Goal: Task Accomplishment & Management: Manage account settings

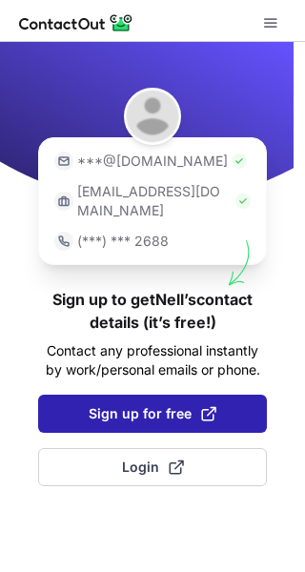
click at [167, 394] on button "Sign up for free" at bounding box center [152, 413] width 229 height 38
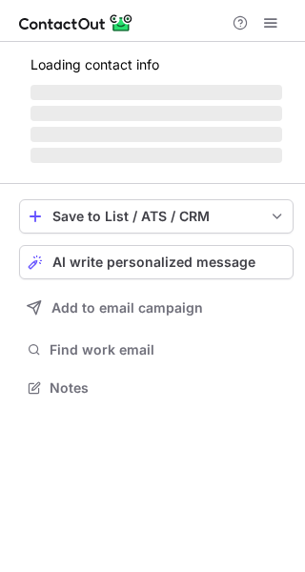
scroll to position [10, 10]
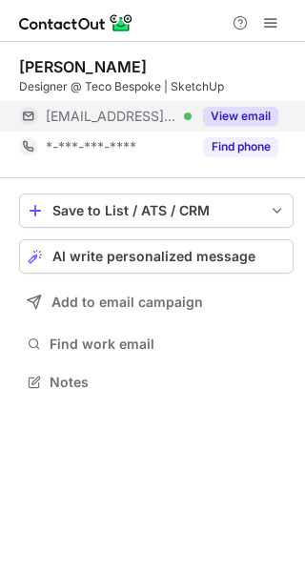
click at [124, 110] on span "[EMAIL_ADDRESS][DOMAIN_NAME]" at bounding box center [111, 116] width 131 height 17
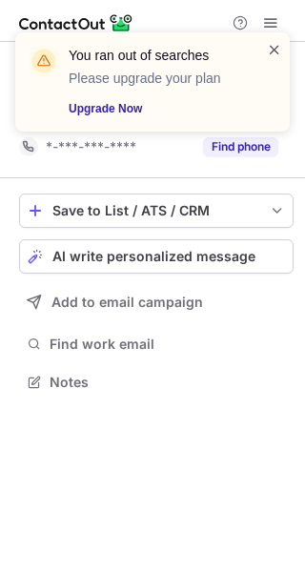
click at [275, 41] on span at bounding box center [274, 49] width 15 height 19
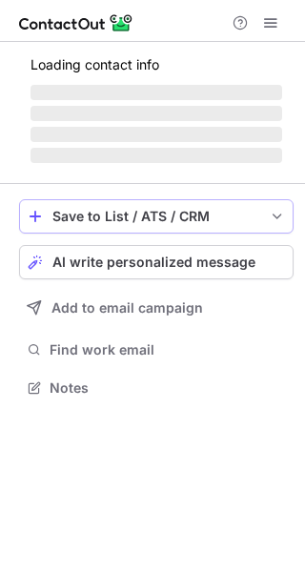
scroll to position [10, 10]
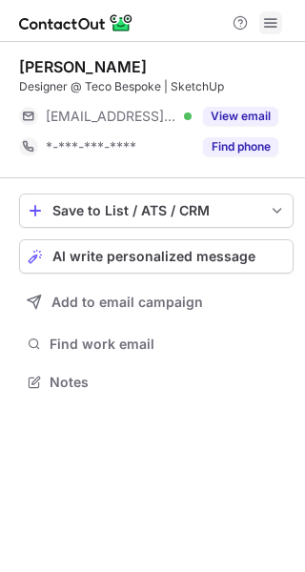
click at [264, 28] on span at bounding box center [270, 22] width 15 height 15
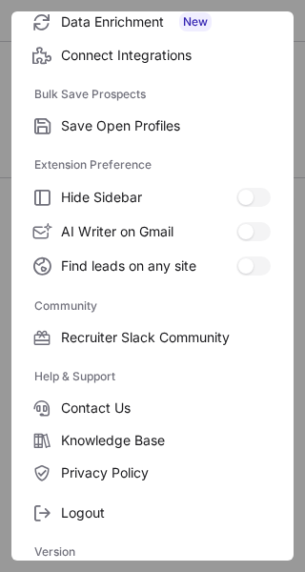
scroll to position [291, 0]
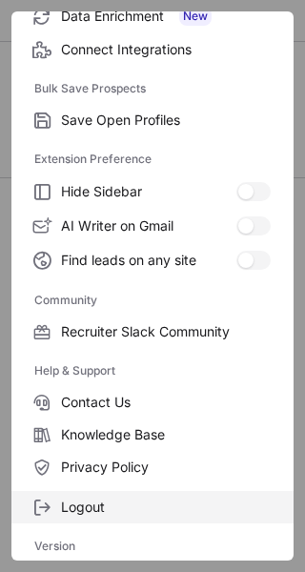
click at [122, 504] on span "Logout" at bounding box center [166, 506] width 210 height 17
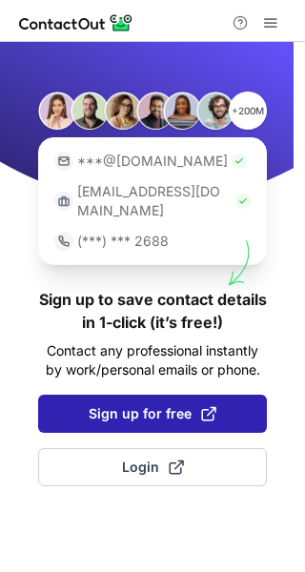
click at [155, 404] on span "Sign up for free" at bounding box center [153, 413] width 128 height 19
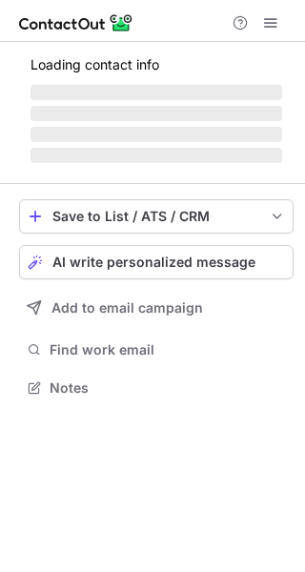
scroll to position [10, 10]
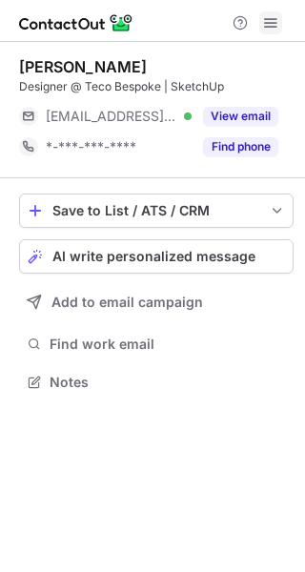
click at [270, 15] on span at bounding box center [270, 22] width 15 height 15
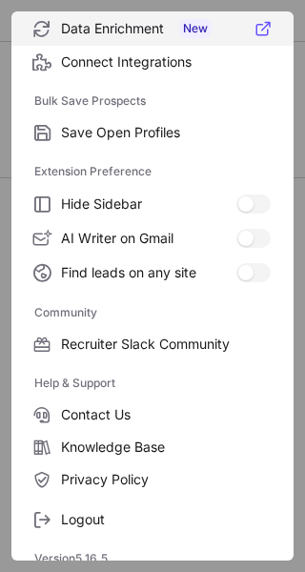
scroll to position [291, 0]
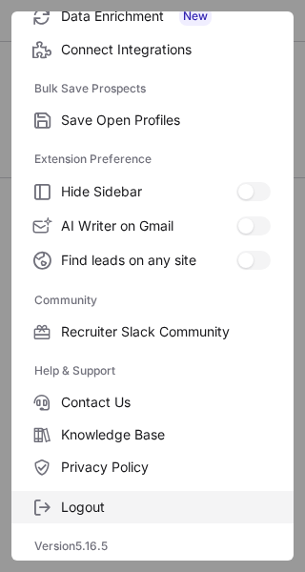
click at [121, 506] on span "Logout" at bounding box center [166, 506] width 210 height 17
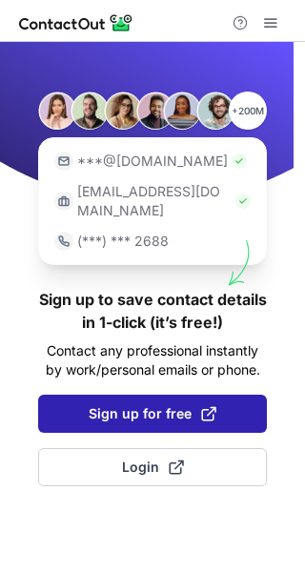
click at [161, 404] on span "Sign up for free" at bounding box center [153, 413] width 128 height 19
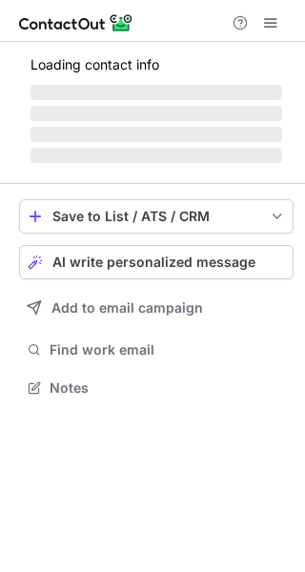
scroll to position [10, 10]
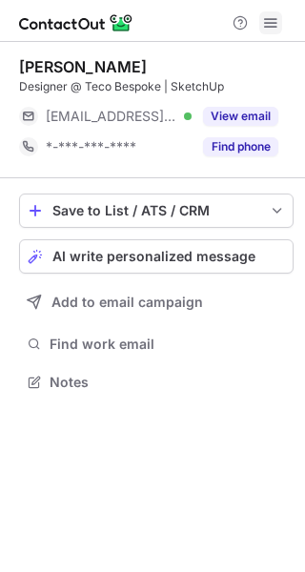
click at [273, 30] on span at bounding box center [270, 22] width 15 height 15
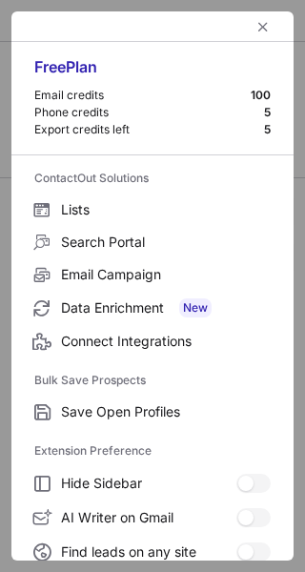
click at [273, 30] on div at bounding box center [152, 26] width 282 height 30
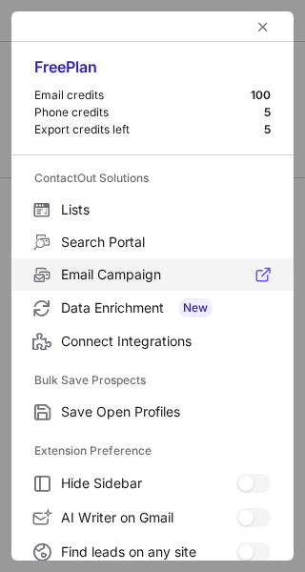
scroll to position [291, 0]
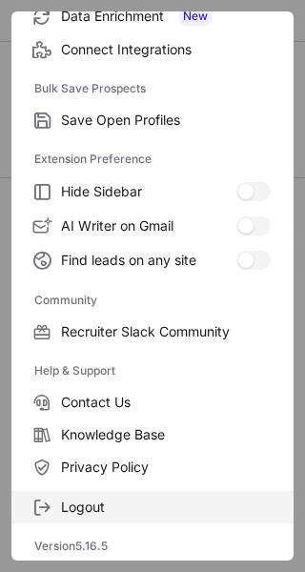
click at [148, 498] on span "Logout" at bounding box center [166, 506] width 210 height 17
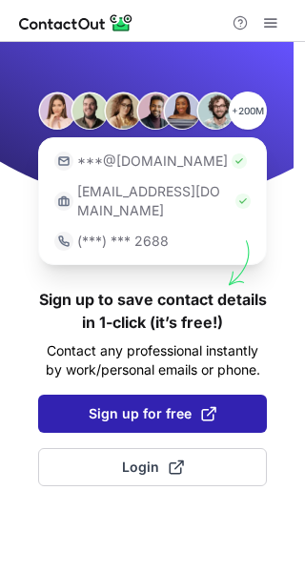
click at [145, 405] on button "Sign up for free" at bounding box center [152, 413] width 229 height 38
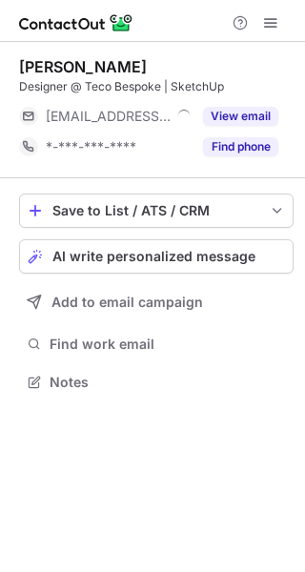
scroll to position [10, 10]
click at [270, 21] on span at bounding box center [270, 22] width 15 height 15
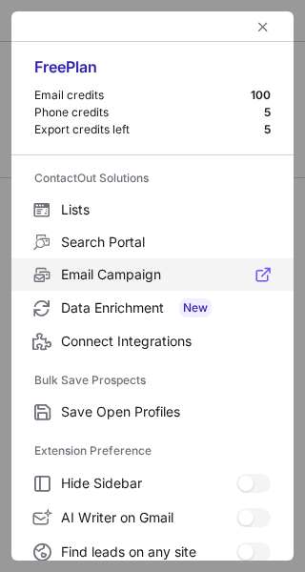
scroll to position [291, 0]
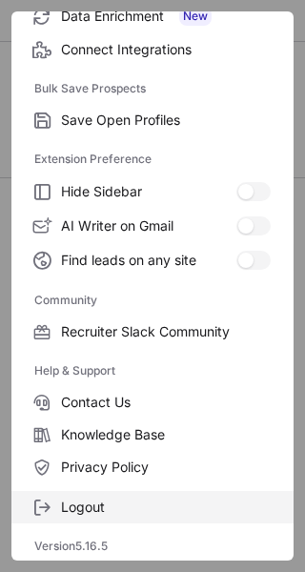
click at [115, 512] on span "Logout" at bounding box center [166, 506] width 210 height 17
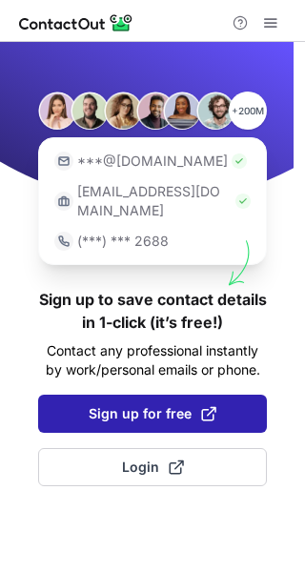
click at [153, 410] on button "Sign up for free" at bounding box center [152, 413] width 229 height 38
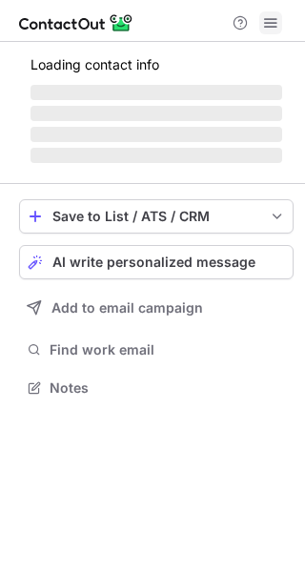
scroll to position [10, 10]
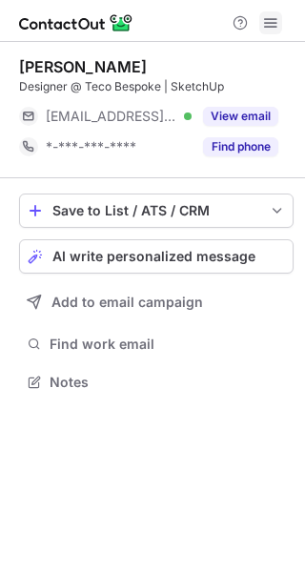
click at [271, 28] on span at bounding box center [270, 22] width 15 height 15
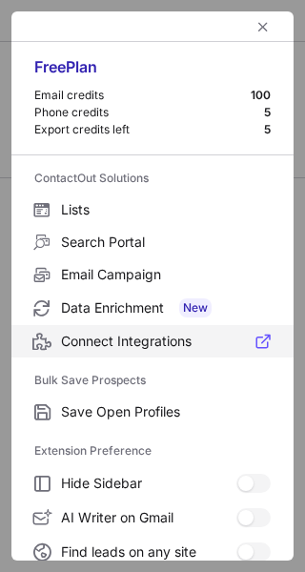
scroll to position [291, 0]
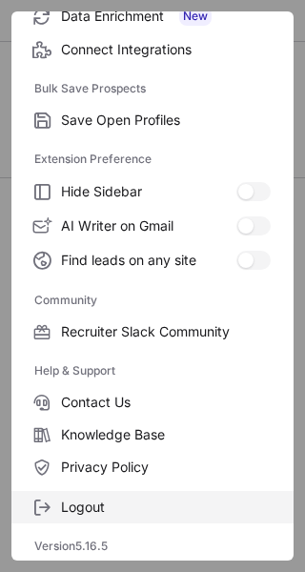
click at [150, 491] on label "Logout" at bounding box center [152, 507] width 282 height 32
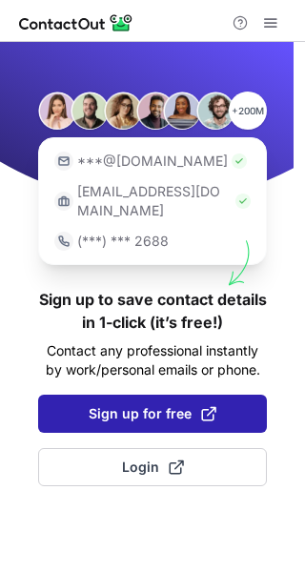
click at [155, 404] on span "Sign up for free" at bounding box center [153, 413] width 128 height 19
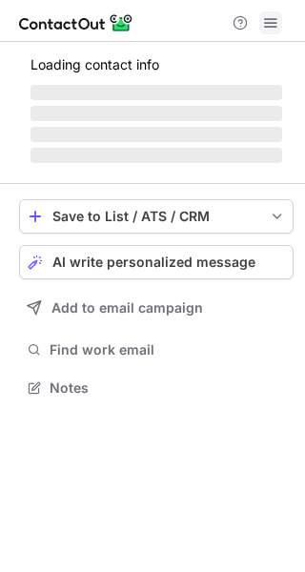
scroll to position [10, 10]
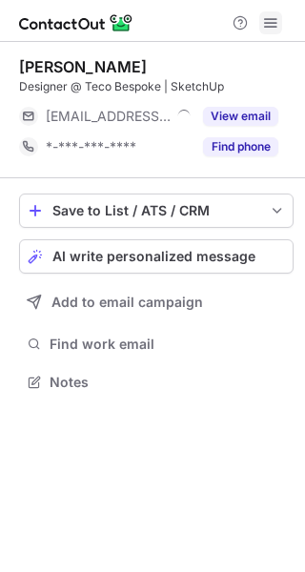
click at [271, 22] on span at bounding box center [270, 22] width 15 height 15
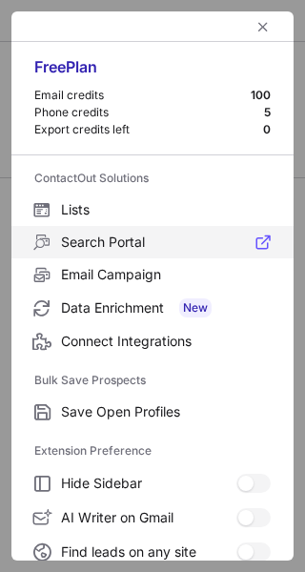
scroll to position [291, 0]
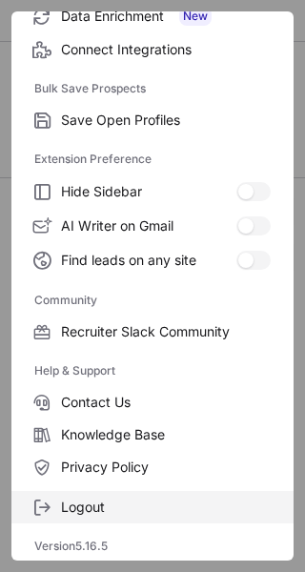
click at [100, 504] on span "Logout" at bounding box center [166, 506] width 210 height 17
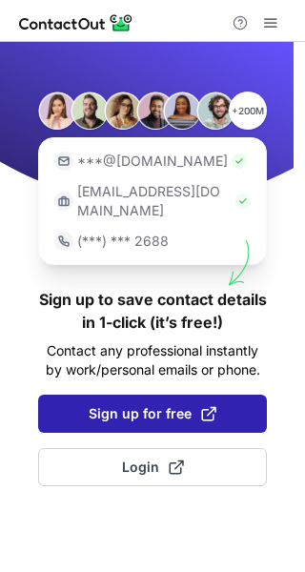
click at [151, 404] on span "Sign up for free" at bounding box center [153, 413] width 128 height 19
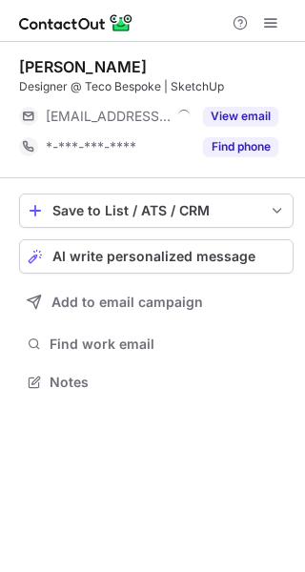
scroll to position [10, 10]
click at [268, 19] on span at bounding box center [270, 22] width 15 height 15
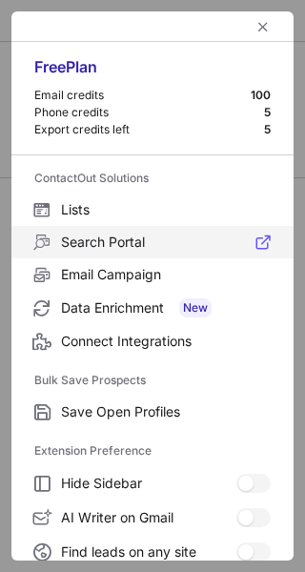
scroll to position [291, 0]
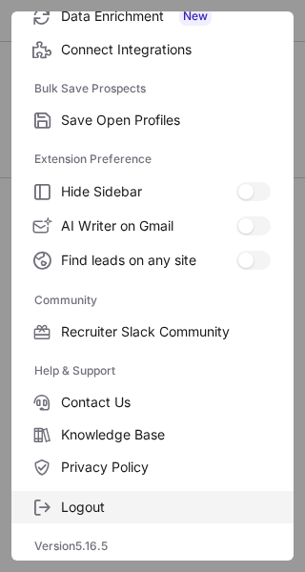
click at [92, 502] on span "Logout" at bounding box center [166, 506] width 210 height 17
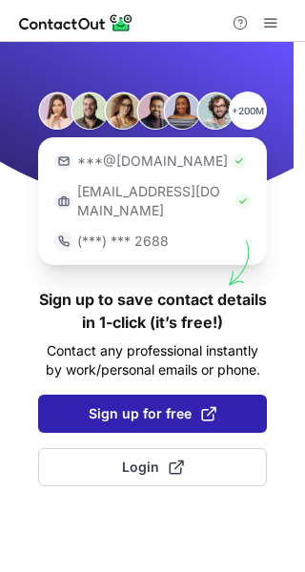
click at [148, 404] on span "Sign up for free" at bounding box center [153, 413] width 128 height 19
